Goal: Check status: Check status

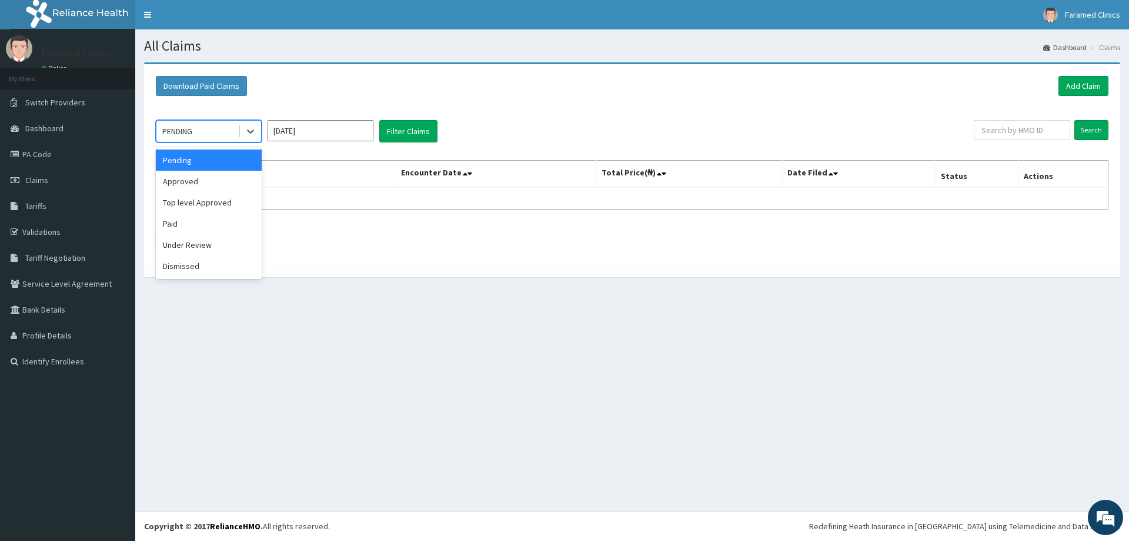
click at [206, 134] on div "PENDING" at bounding box center [197, 131] width 82 height 19
click at [168, 228] on div "Paid" at bounding box center [209, 223] width 106 height 21
click at [312, 129] on input "Oct 2025" at bounding box center [321, 130] width 106 height 21
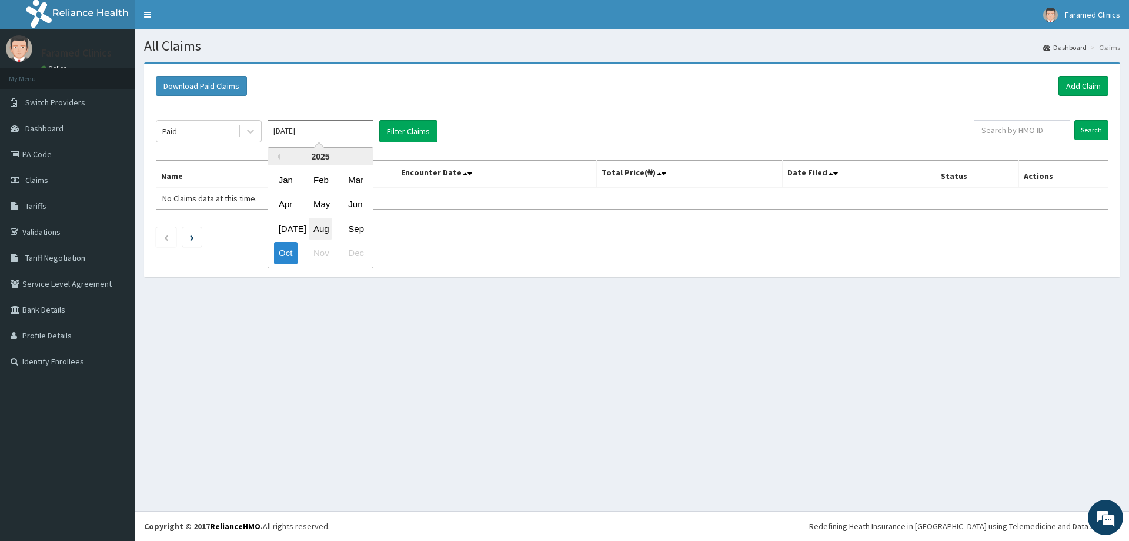
click at [328, 229] on div "Aug" at bounding box center [321, 229] width 24 height 22
type input "Aug 2025"
click at [421, 125] on button "Filter Claims" at bounding box center [408, 131] width 58 height 22
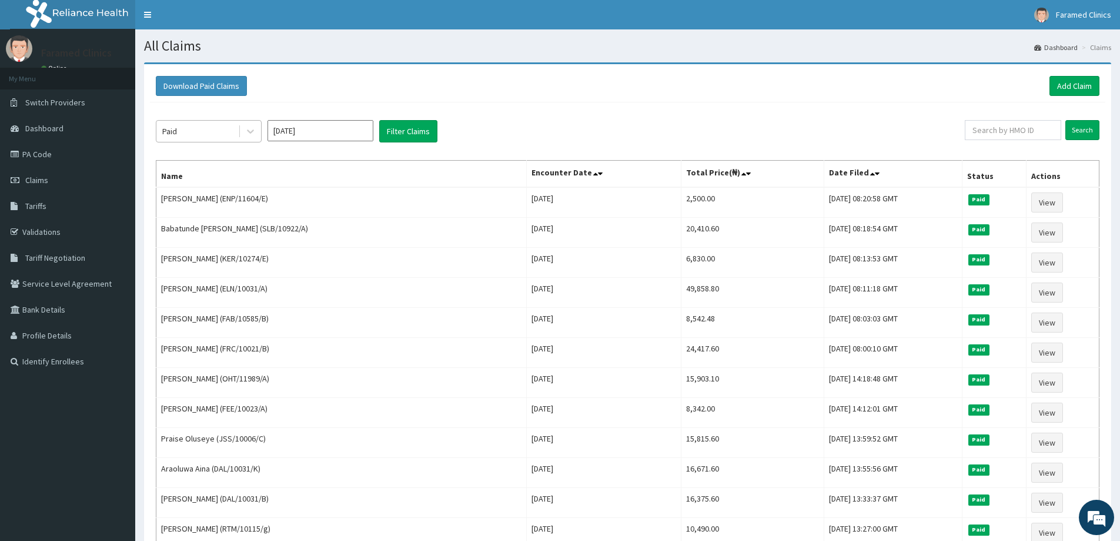
click at [187, 129] on div "Paid" at bounding box center [197, 131] width 82 height 19
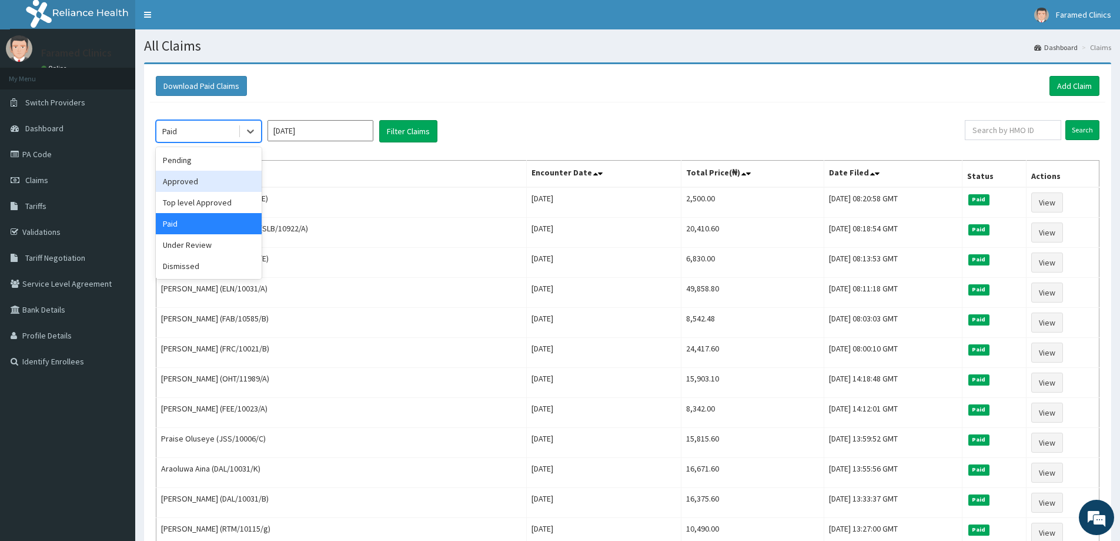
click at [186, 174] on div "Approved" at bounding box center [209, 181] width 106 height 21
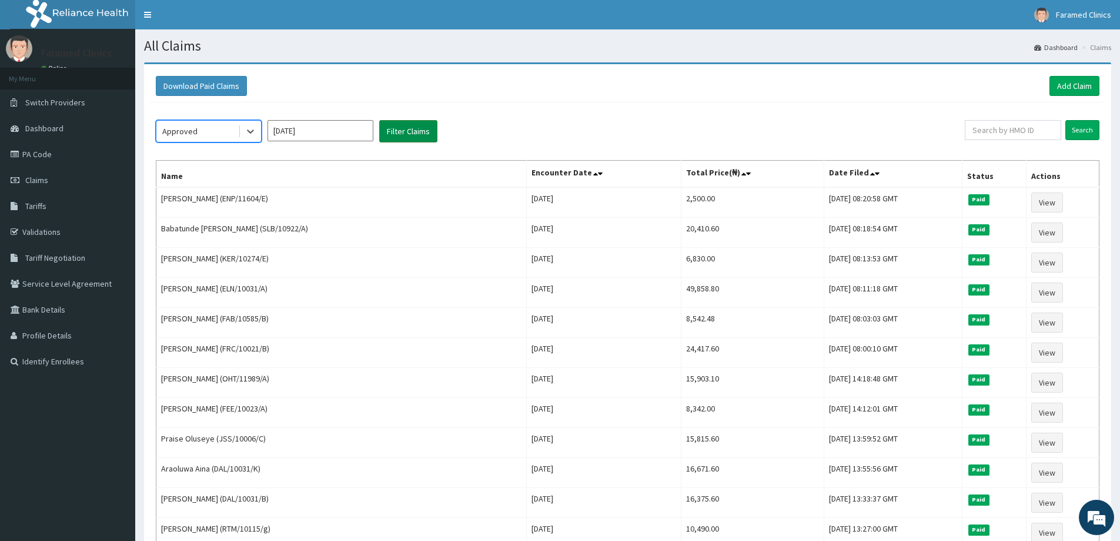
click at [393, 131] on button "Filter Claims" at bounding box center [408, 131] width 58 height 22
click at [402, 134] on button "Filter Claims" at bounding box center [408, 131] width 58 height 22
click at [399, 129] on button "Filter Claims" at bounding box center [408, 131] width 58 height 22
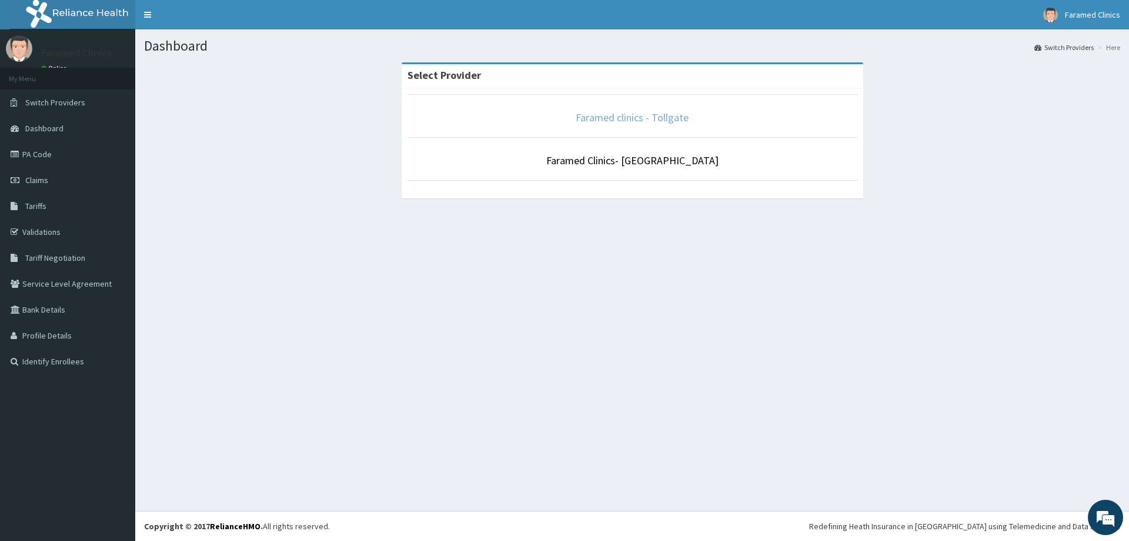
click at [633, 116] on link "Faramed clinics - Tollgate" at bounding box center [632, 118] width 113 height 14
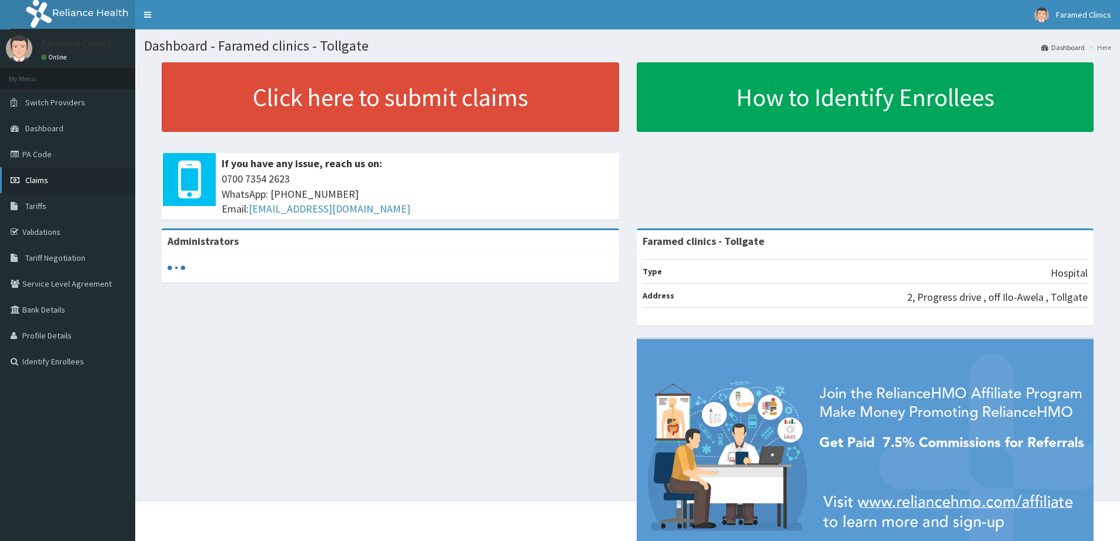
click at [49, 185] on link "Claims" at bounding box center [67, 180] width 135 height 26
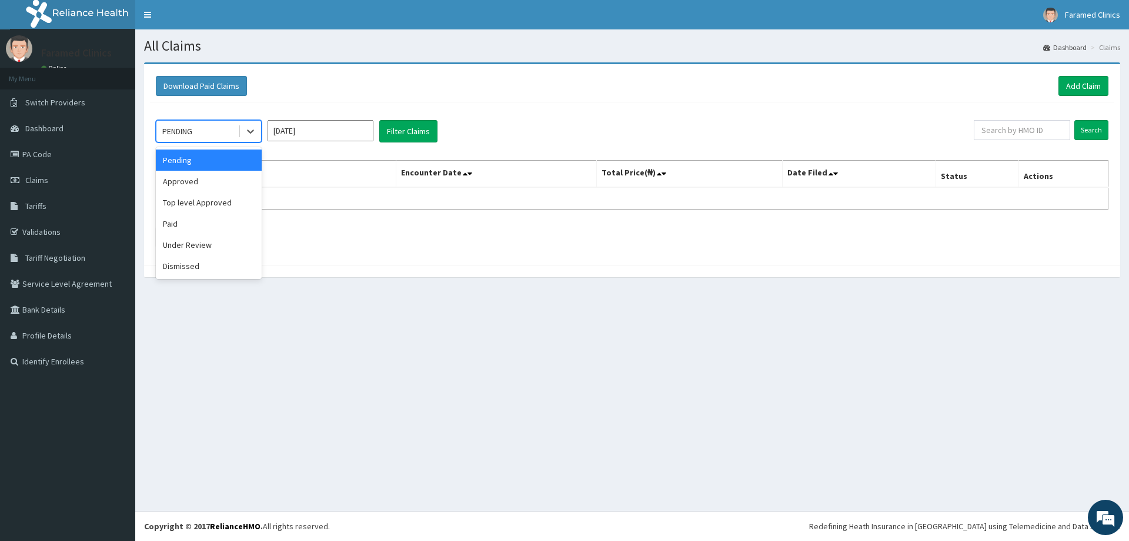
click at [243, 131] on div at bounding box center [250, 131] width 21 height 21
click at [219, 240] on div "Under Review" at bounding box center [209, 244] width 106 height 21
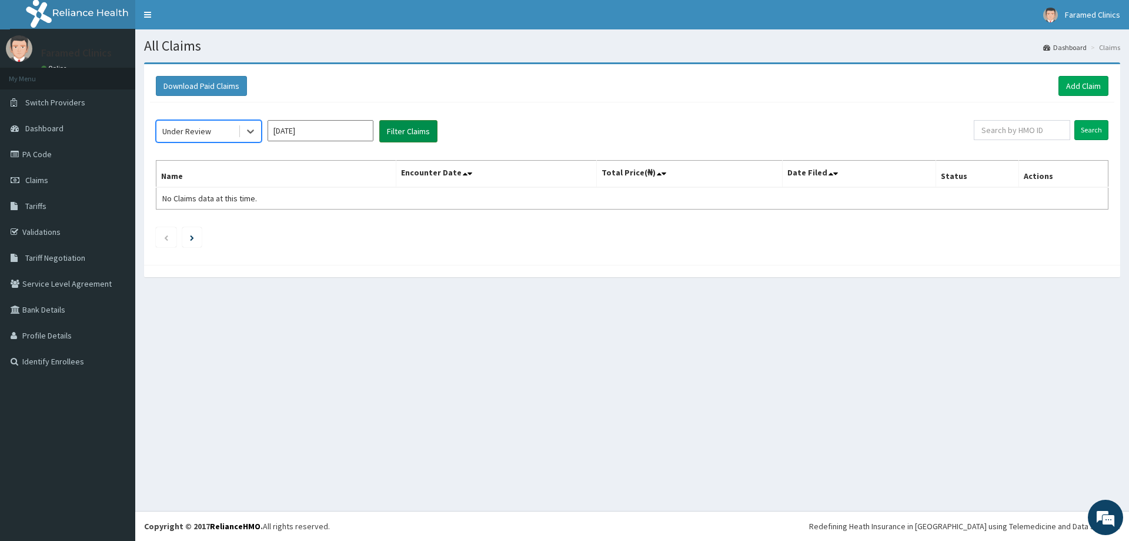
click at [388, 129] on button "Filter Claims" at bounding box center [408, 131] width 58 height 22
click at [296, 137] on input "Oct 2025" at bounding box center [321, 130] width 106 height 21
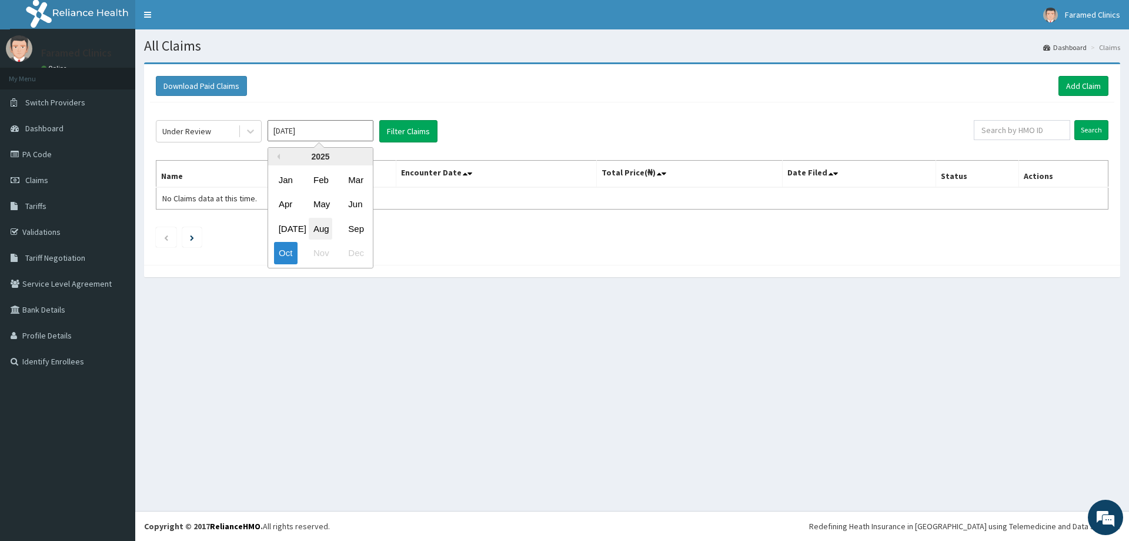
click at [313, 226] on div "Aug" at bounding box center [321, 229] width 24 height 22
click at [398, 130] on button "Filter Claims" at bounding box center [408, 131] width 58 height 22
click at [409, 130] on button "Filter Claims" at bounding box center [408, 131] width 58 height 22
click at [176, 133] on div "Under Review" at bounding box center [186, 131] width 49 height 12
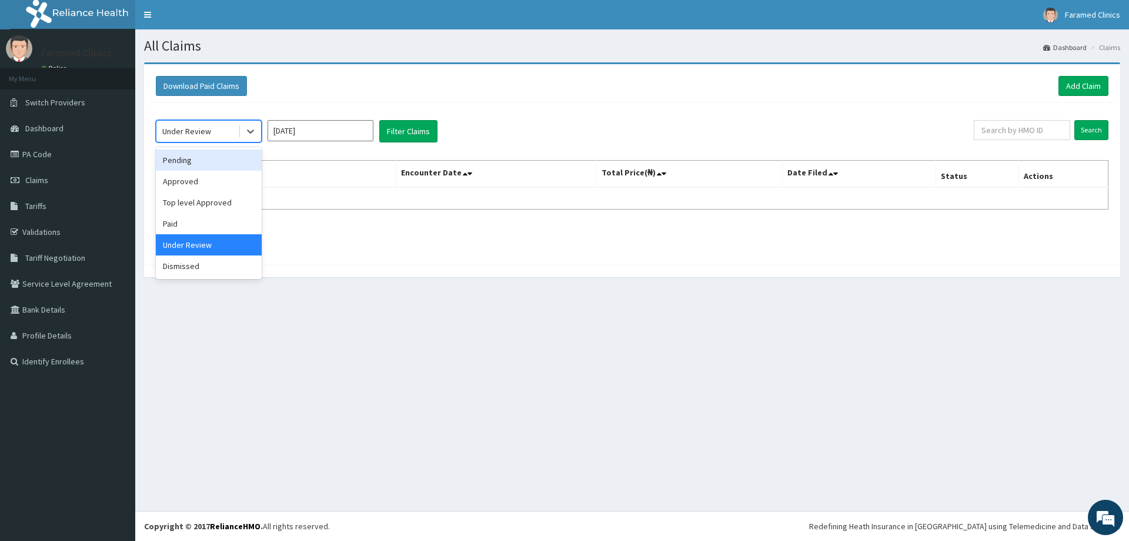
click at [179, 157] on div "Pending" at bounding box center [209, 159] width 106 height 21
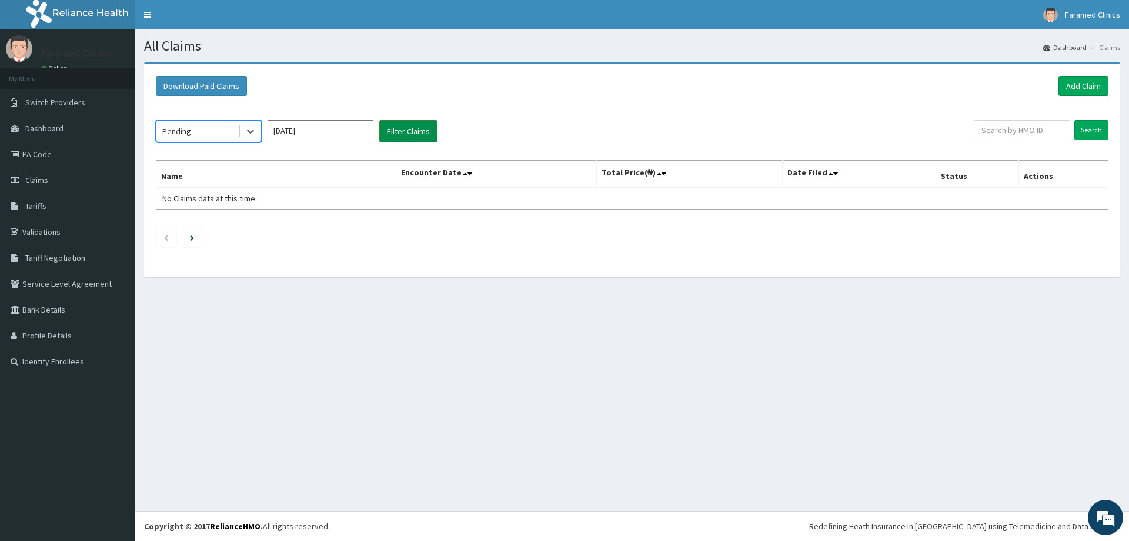
click at [407, 121] on button "Filter Claims" at bounding box center [408, 131] width 58 height 22
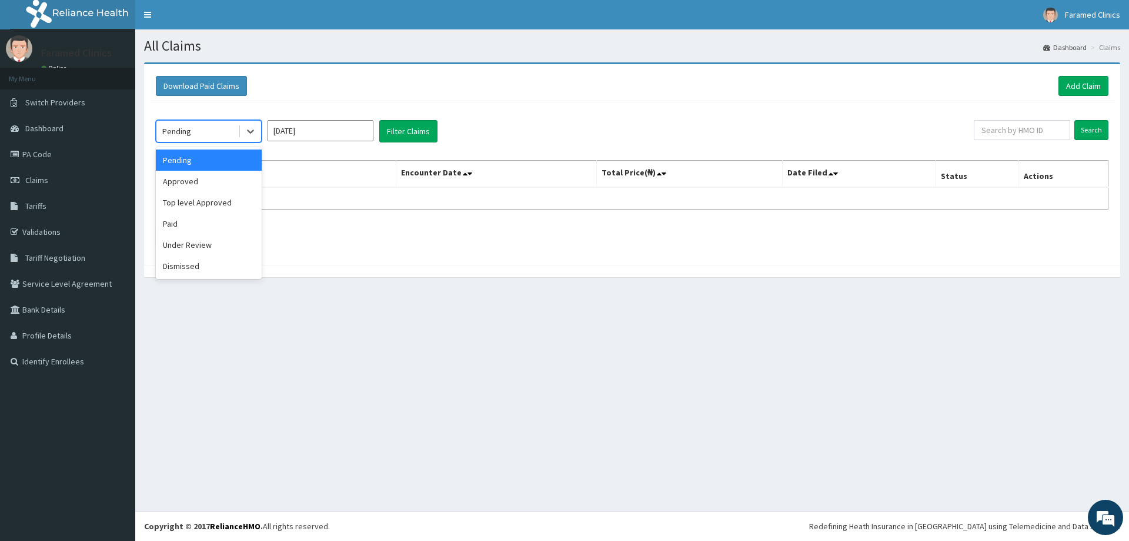
click at [182, 125] on div "Pending" at bounding box center [197, 131] width 82 height 19
click at [209, 258] on div "Dismissed" at bounding box center [209, 265] width 106 height 21
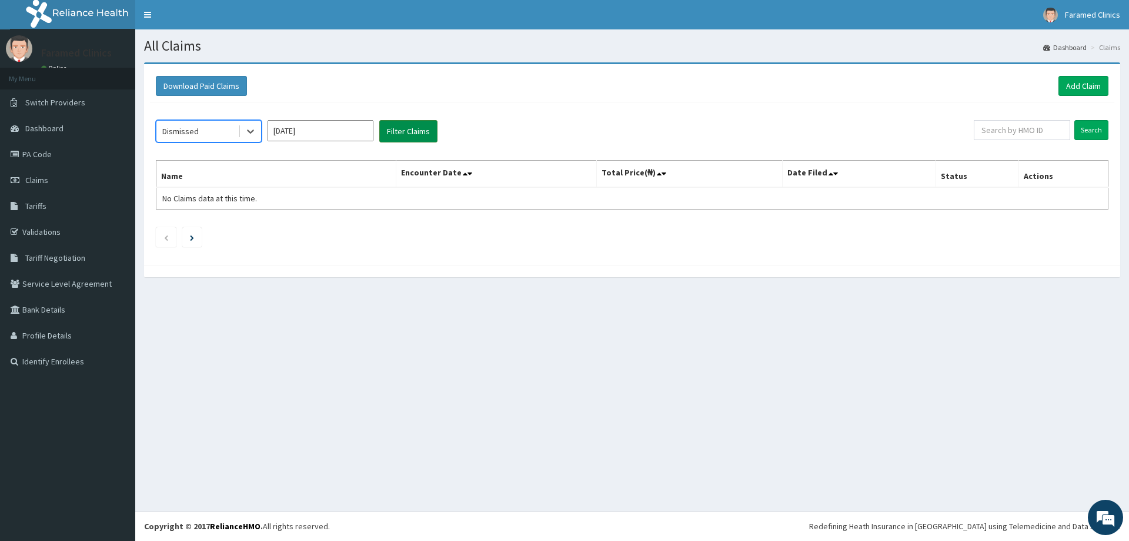
click at [419, 126] on button "Filter Claims" at bounding box center [408, 131] width 58 height 22
click at [207, 138] on div "Dismissed" at bounding box center [197, 131] width 82 height 19
click at [289, 136] on input "Aug 2025" at bounding box center [321, 130] width 106 height 21
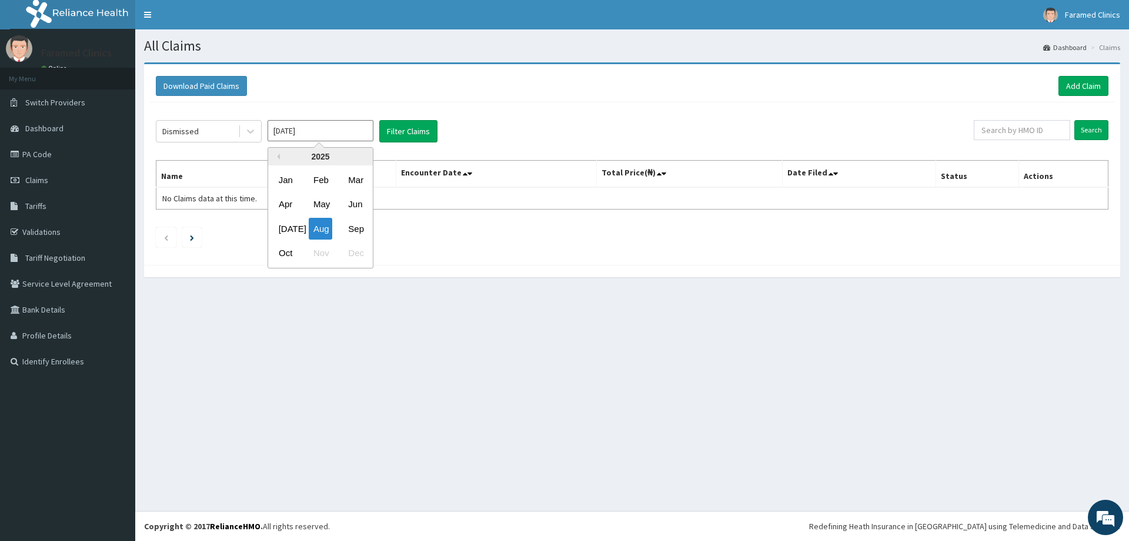
click at [349, 228] on div "Sep" at bounding box center [355, 229] width 24 height 22
type input "Sep 2025"
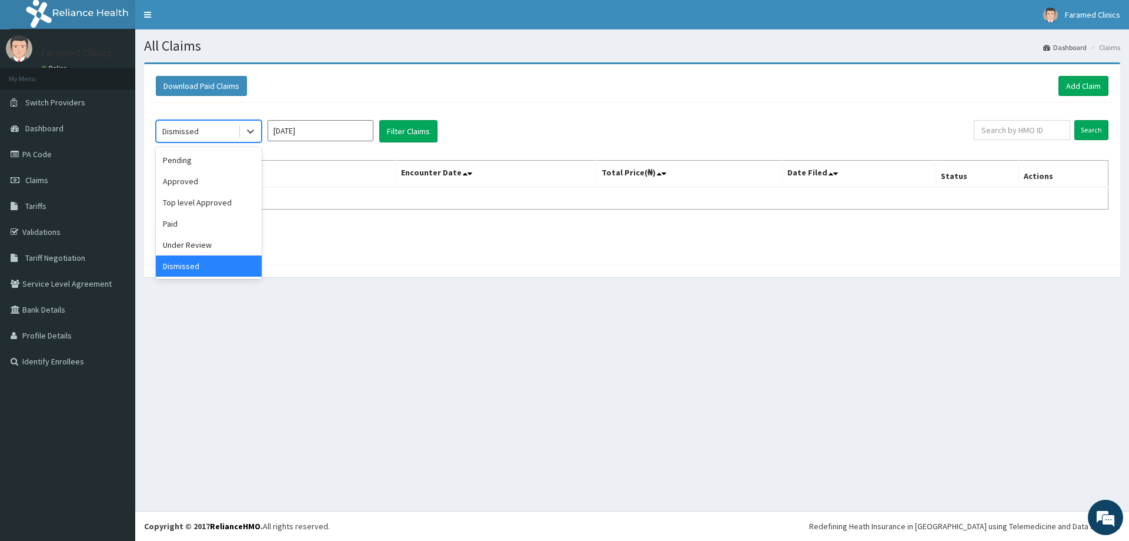
click at [218, 131] on div "Dismissed" at bounding box center [197, 131] width 82 height 19
click at [205, 161] on div "Pending" at bounding box center [209, 159] width 106 height 21
click at [398, 129] on button "Filter Claims" at bounding box center [408, 131] width 58 height 22
click at [222, 135] on div "Pending" at bounding box center [197, 131] width 82 height 19
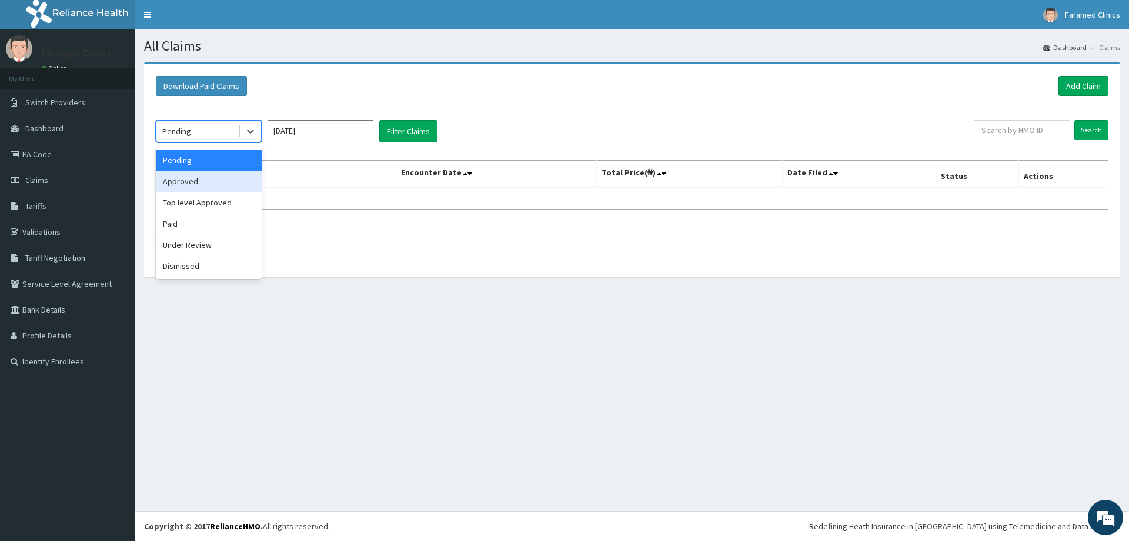
click at [208, 178] on div "Approved" at bounding box center [209, 181] width 106 height 21
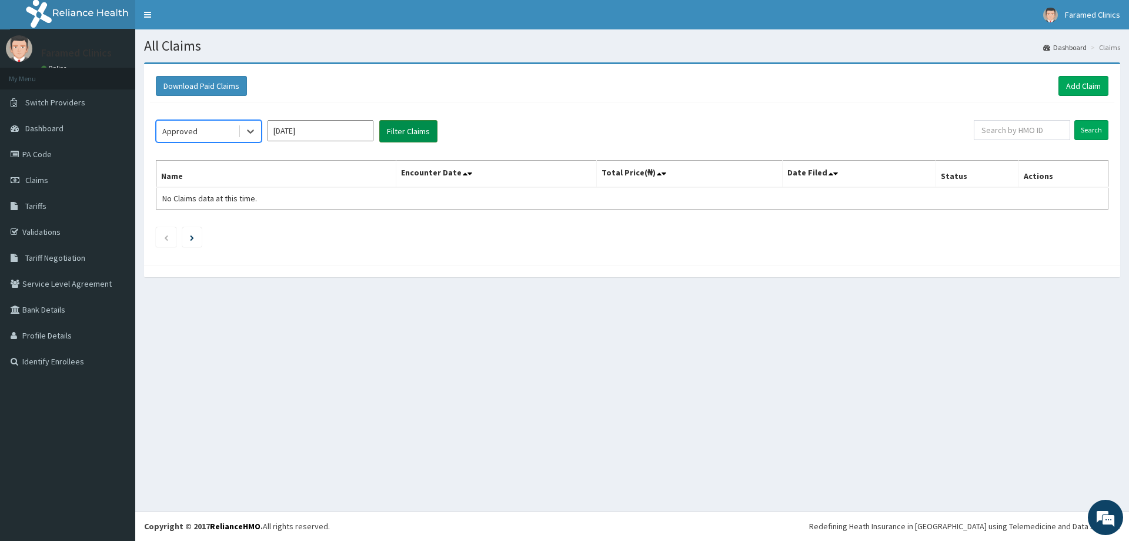
click at [418, 134] on button "Filter Claims" at bounding box center [408, 131] width 58 height 22
click at [187, 125] on div "Approved" at bounding box center [179, 131] width 35 height 12
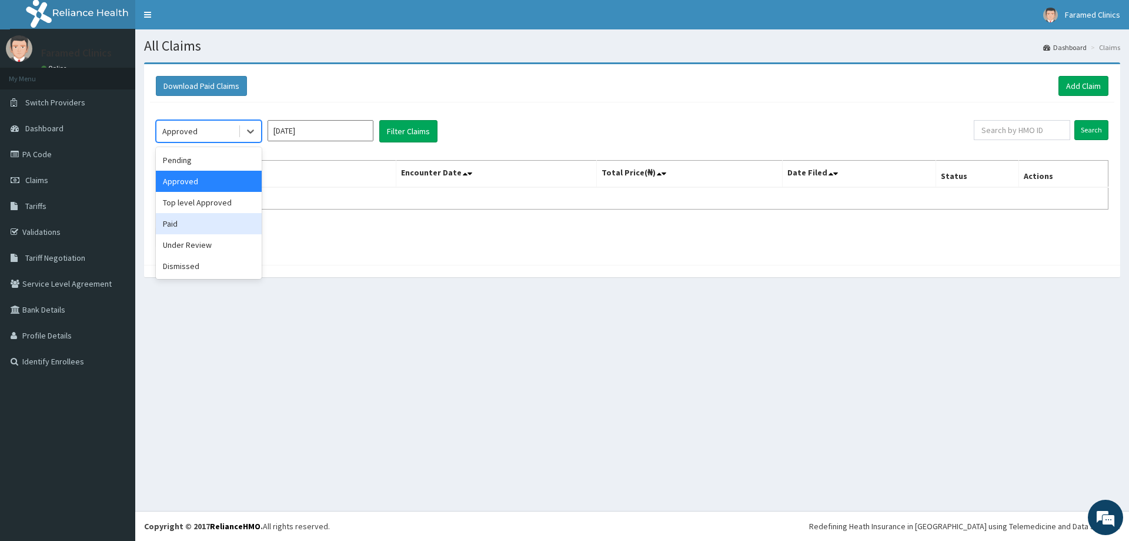
click at [183, 217] on div "Paid" at bounding box center [209, 223] width 106 height 21
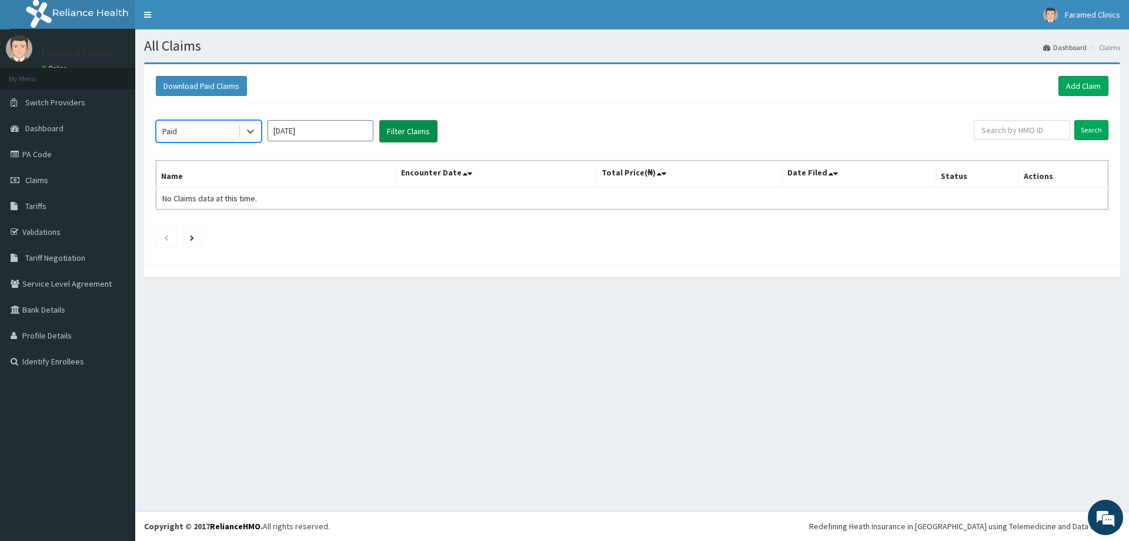
click at [412, 135] on button "Filter Claims" at bounding box center [408, 131] width 58 height 22
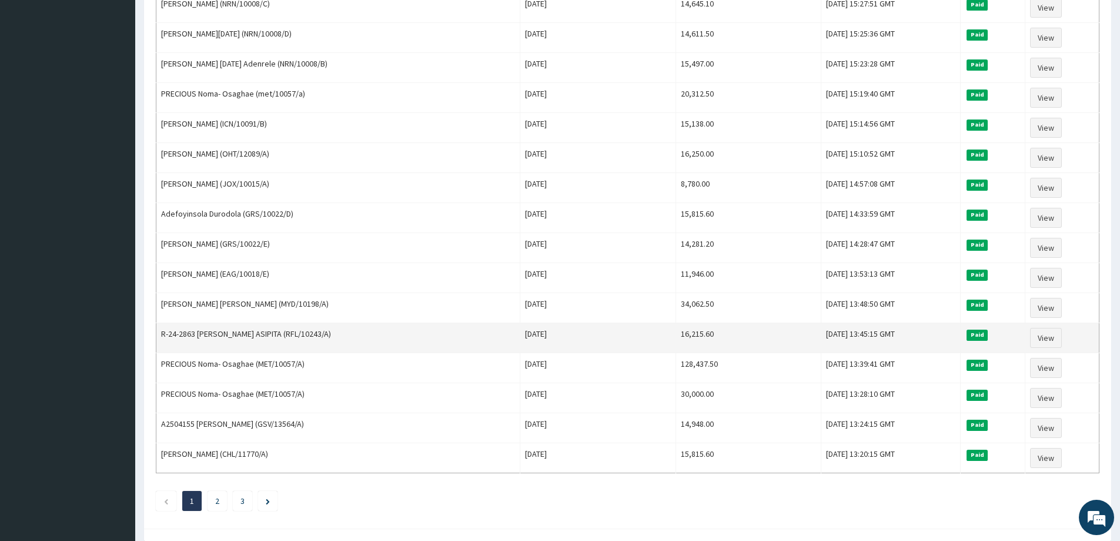
scroll to position [1265, 0]
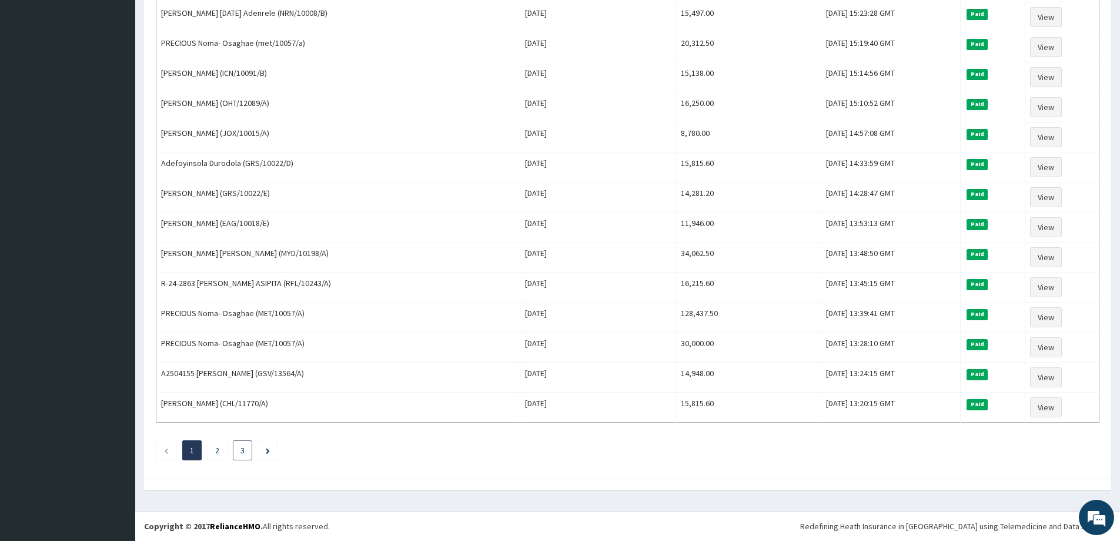
click at [238, 443] on li "3" at bounding box center [242, 450] width 19 height 20
click at [245, 456] on li "3" at bounding box center [242, 450] width 19 height 20
click at [239, 451] on li "3" at bounding box center [242, 450] width 19 height 20
click at [248, 452] on li "3" at bounding box center [242, 450] width 19 height 20
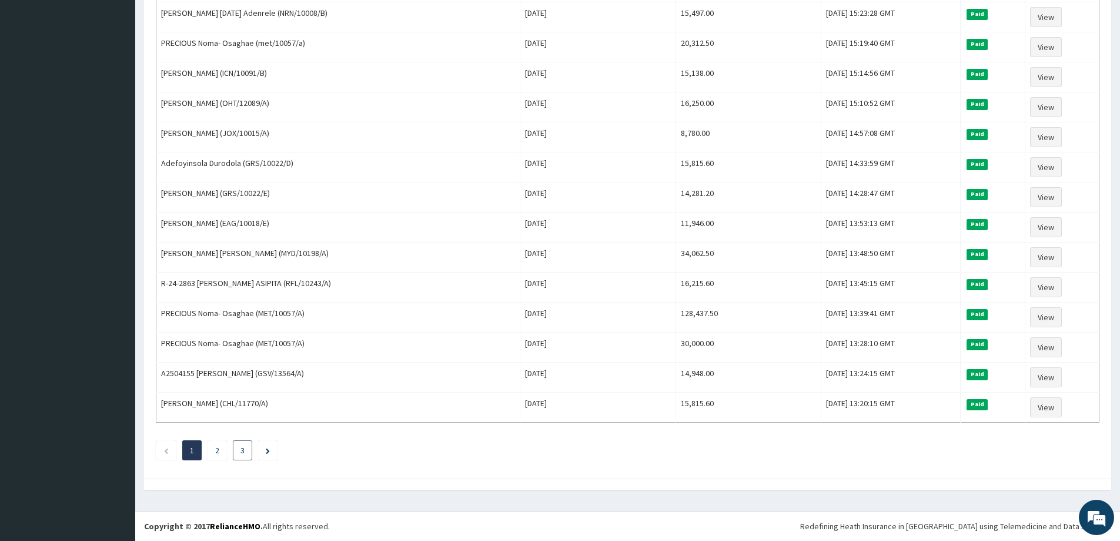
click at [248, 452] on li "3" at bounding box center [242, 450] width 19 height 20
click at [249, 451] on li "3" at bounding box center [242, 450] width 19 height 20
click at [235, 448] on li "3" at bounding box center [242, 450] width 19 height 20
click at [240, 448] on li "3" at bounding box center [242, 450] width 19 height 20
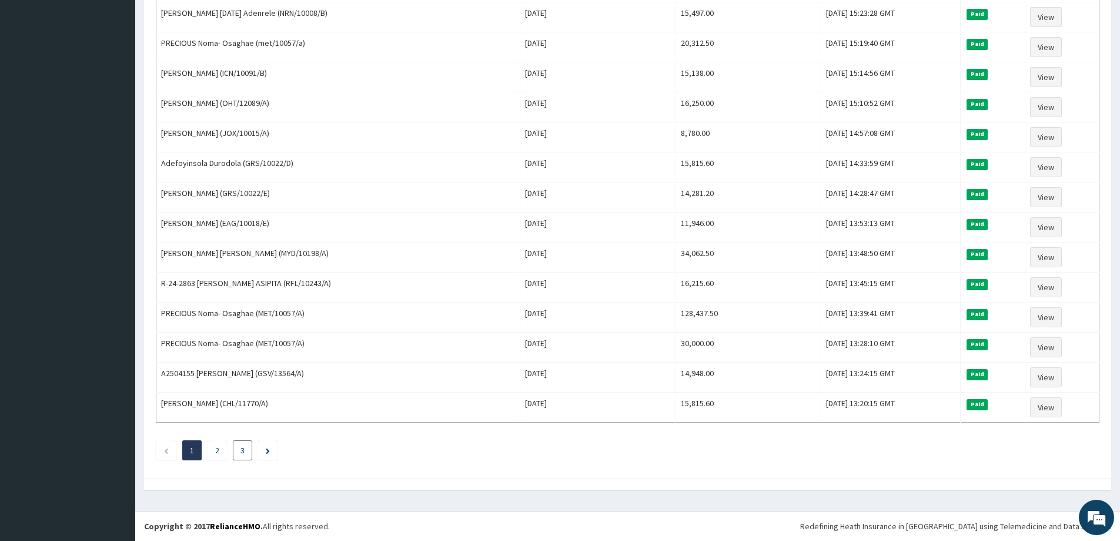
click at [242, 453] on link "3" at bounding box center [243, 450] width 4 height 11
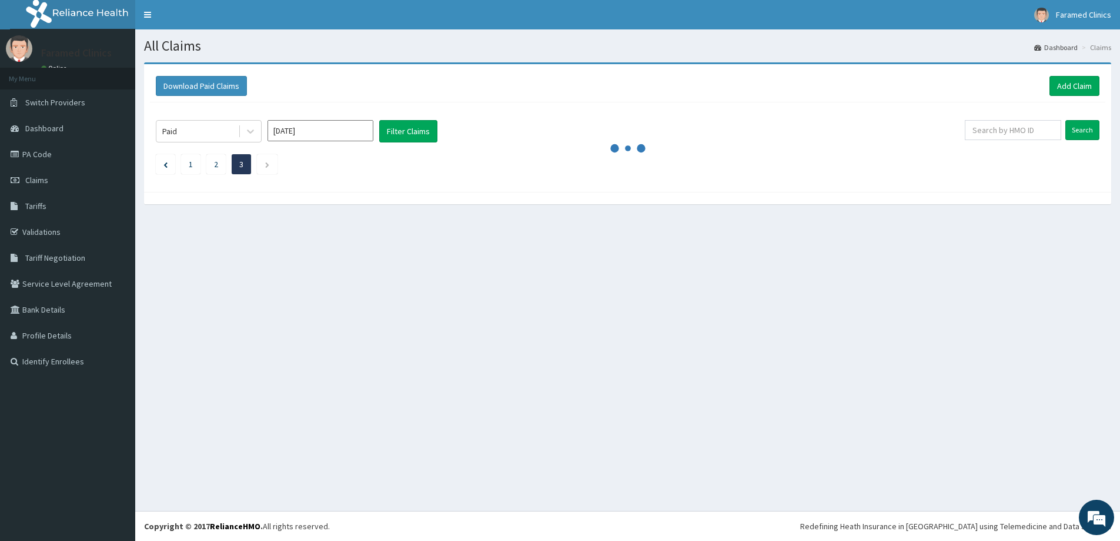
scroll to position [0, 0]
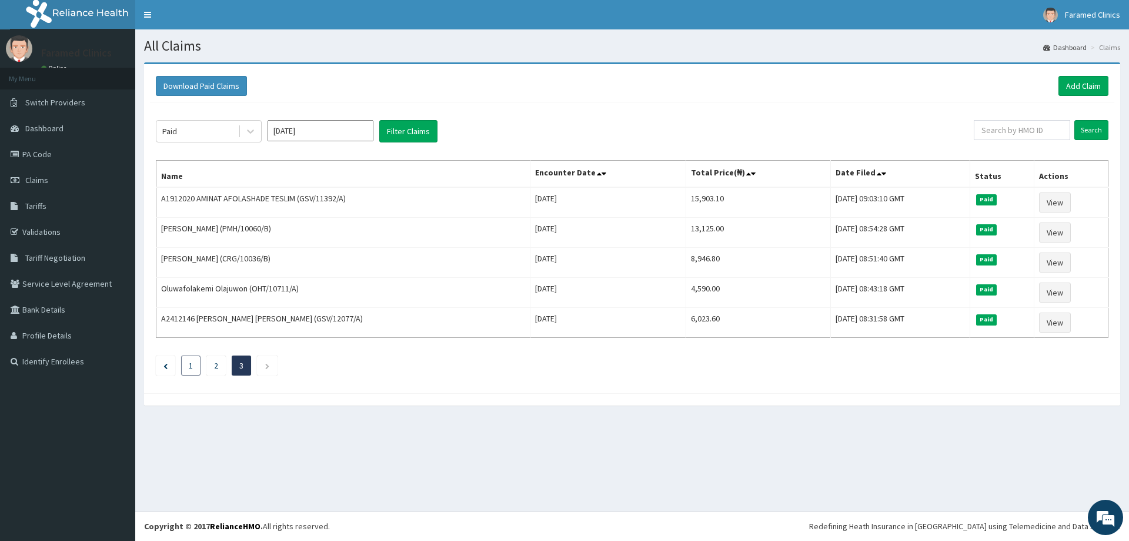
click at [185, 363] on li "1" at bounding box center [190, 365] width 19 height 20
click at [189, 370] on li "1" at bounding box center [190, 365] width 19 height 20
click at [211, 364] on li "2" at bounding box center [215, 365] width 19 height 20
click at [208, 380] on div "Paid Sep 2025 Filter Claims Search Name Encounter Date Total Price(₦) Date File…" at bounding box center [632, 244] width 965 height 285
click at [213, 372] on li "2" at bounding box center [215, 365] width 19 height 20
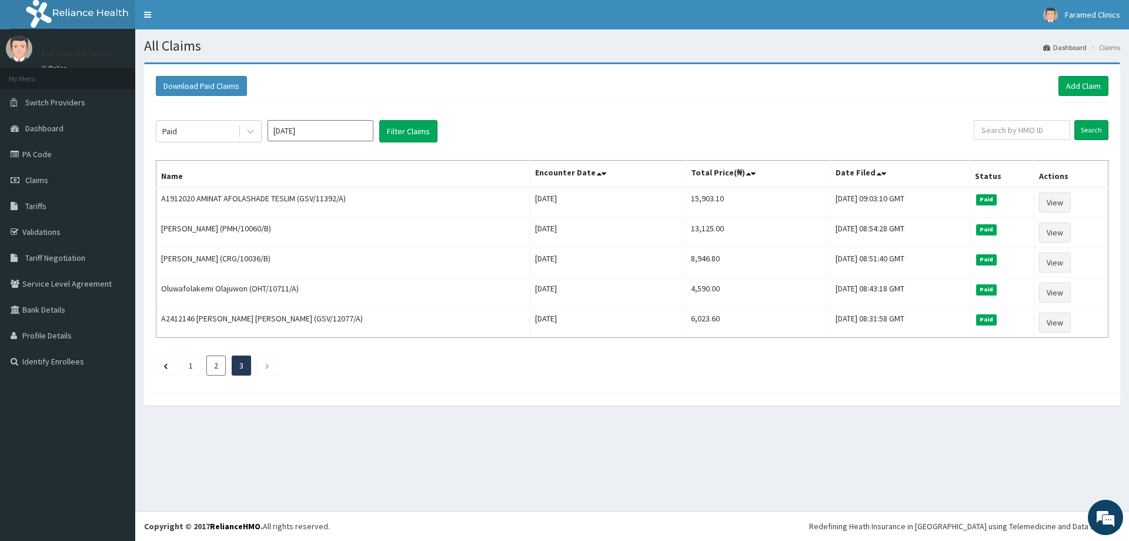
click at [218, 365] on link "2" at bounding box center [216, 365] width 4 height 11
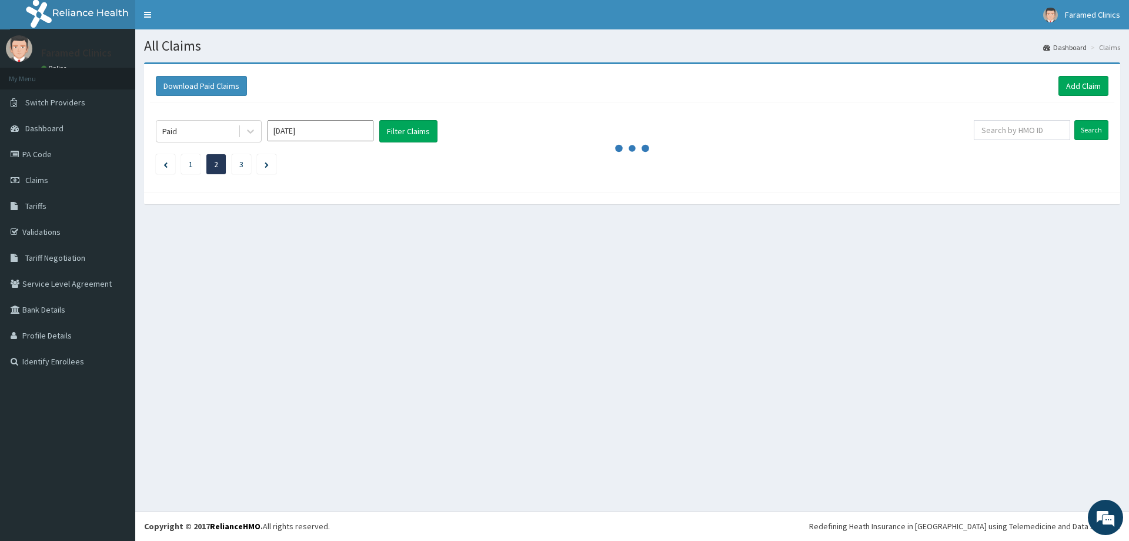
click at [218, 365] on div "All Claims Dashboard Claims Download Paid Claims Add Claim × Note you can only …" at bounding box center [632, 269] width 994 height 481
